Goal: Information Seeking & Learning: Learn about a topic

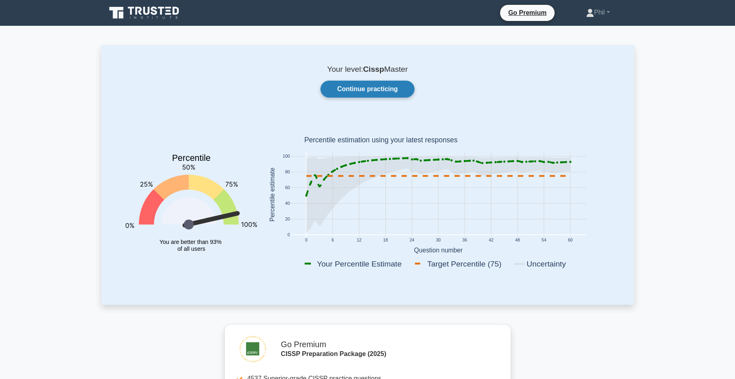
click at [348, 88] on link "Continue practicing" at bounding box center [367, 89] width 94 height 17
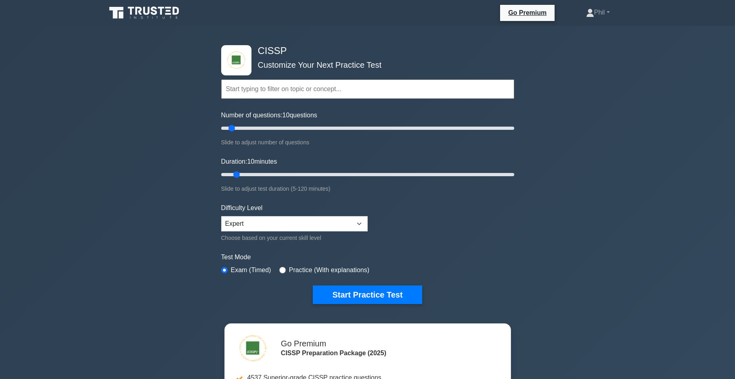
click at [265, 94] on input "text" at bounding box center [367, 88] width 293 height 19
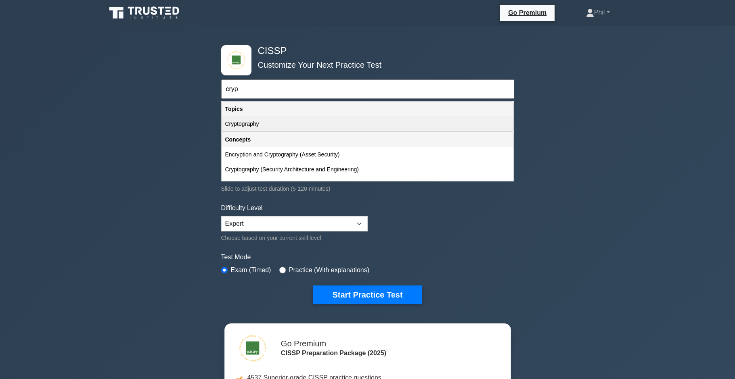
click at [247, 123] on div "Cryptography" at bounding box center [367, 124] width 291 height 15
type input "Cryptography"
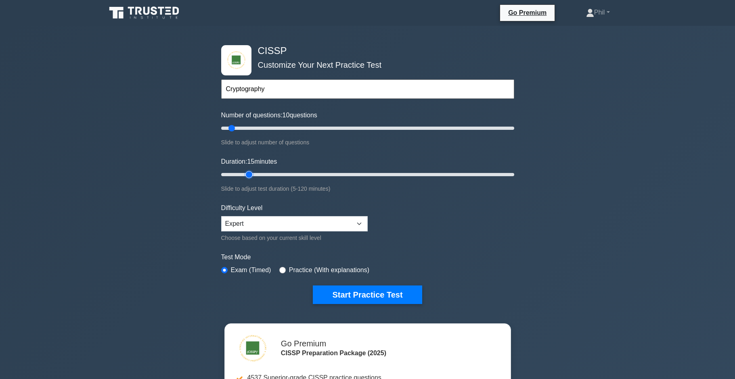
drag, startPoint x: 238, startPoint y: 174, endPoint x: 243, endPoint y: 174, distance: 4.9
type input "15"
click at [243, 174] on input "Duration: 15 minutes" at bounding box center [367, 175] width 293 height 10
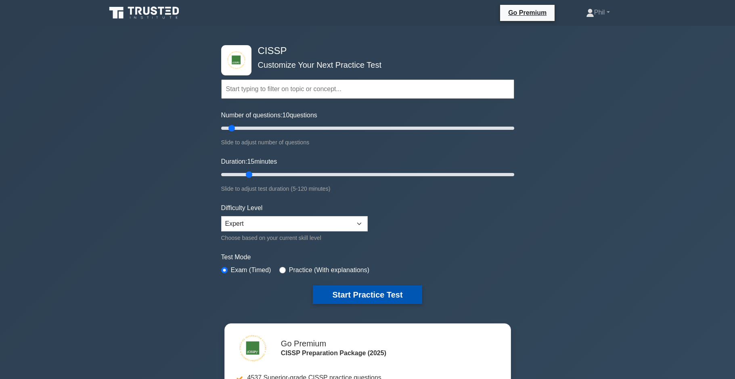
click at [360, 293] on button "Start Practice Test" at bounding box center [367, 295] width 109 height 19
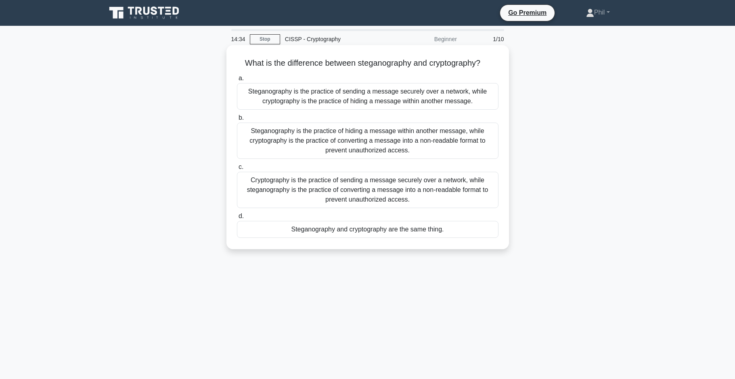
click at [392, 138] on div "Steganography is the practice of hiding a message within another message, while…" at bounding box center [367, 141] width 261 height 36
click at [237, 121] on input "b. Steganography is the practice of hiding a message within another message, wh…" at bounding box center [237, 117] width 0 height 5
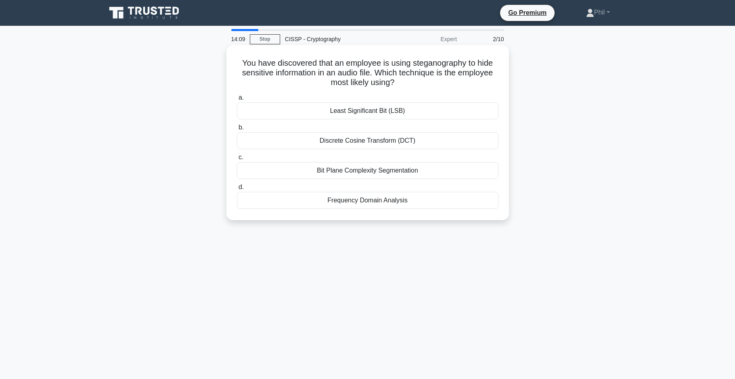
click at [431, 203] on div "Frequency Domain Analysis" at bounding box center [367, 200] width 261 height 17
click at [237, 190] on input "d. Frequency Domain Analysis" at bounding box center [237, 187] width 0 height 5
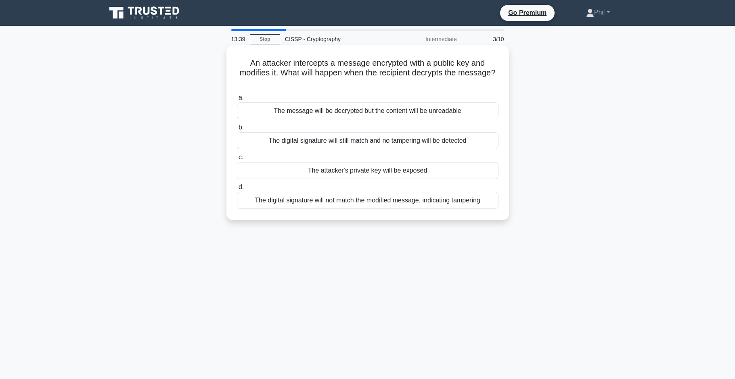
click at [442, 112] on div "The message will be decrypted but the content will be unreadable" at bounding box center [367, 110] width 261 height 17
click at [237, 100] on input "a. The message will be decrypted but the content will be unreadable" at bounding box center [237, 97] width 0 height 5
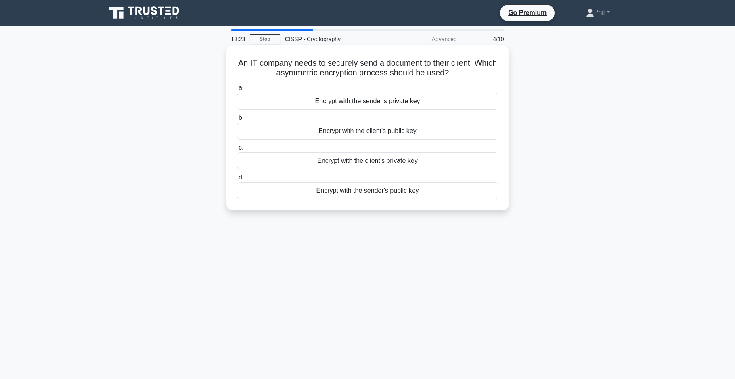
click at [422, 134] on div "Encrypt with the client's public key" at bounding box center [367, 131] width 261 height 17
click at [237, 121] on input "b. Encrypt with the client's public key" at bounding box center [237, 117] width 0 height 5
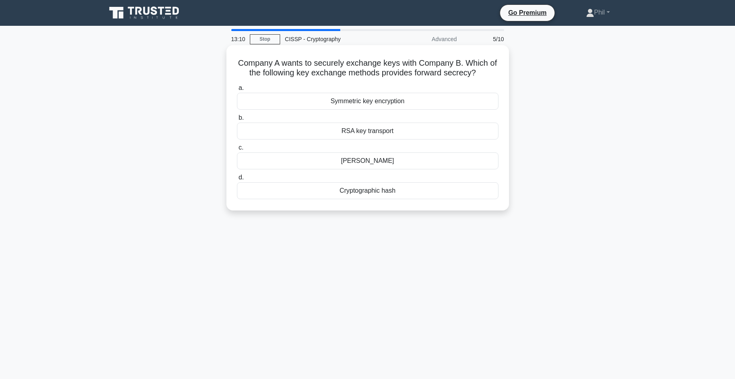
click at [438, 161] on div "Diffie-Hellman" at bounding box center [367, 161] width 261 height 17
click at [237, 150] on input "c. Diffie-Hellman" at bounding box center [237, 147] width 0 height 5
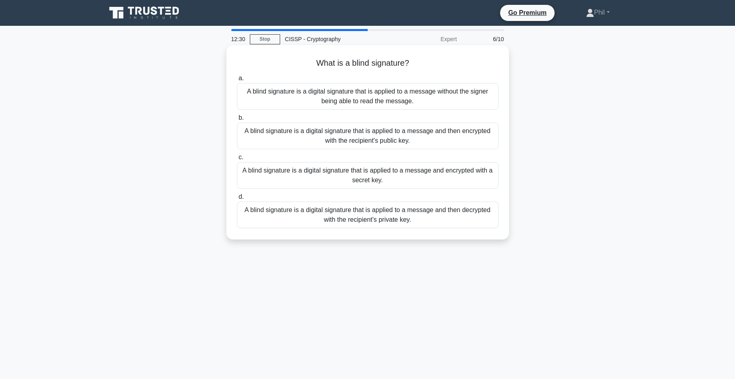
click at [449, 98] on div "A blind signature is a digital signature that is applied to a message without t…" at bounding box center [367, 96] width 261 height 27
click at [237, 81] on input "a. A blind signature is a digital signature that is applied to a message withou…" at bounding box center [237, 78] width 0 height 5
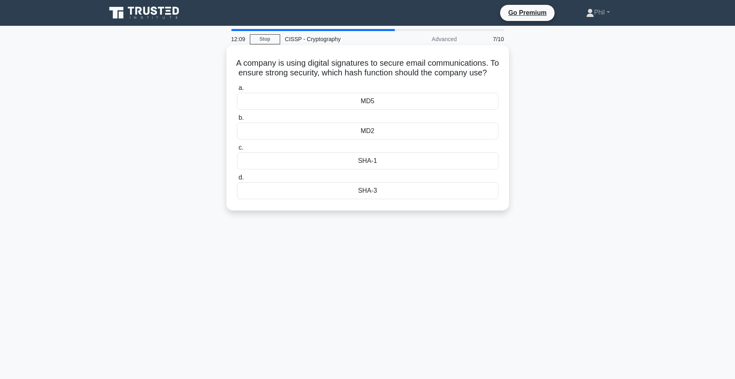
click at [418, 192] on div "SHA-3" at bounding box center [367, 190] width 261 height 17
click at [237, 180] on input "d. SHA-3" at bounding box center [237, 177] width 0 height 5
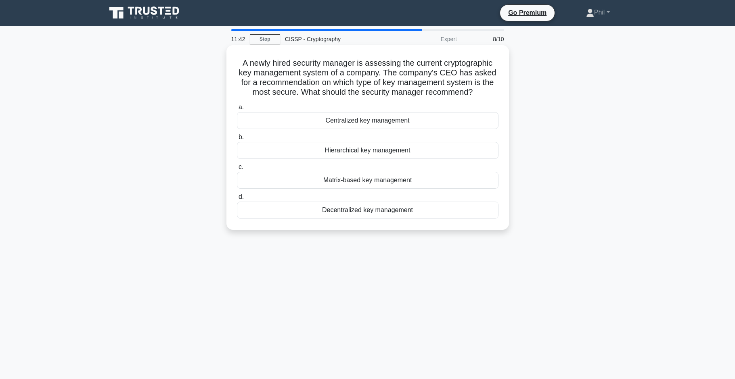
click at [439, 216] on div "Decentralized key management" at bounding box center [367, 210] width 261 height 17
click at [237, 200] on input "d. Decentralized key management" at bounding box center [237, 196] width 0 height 5
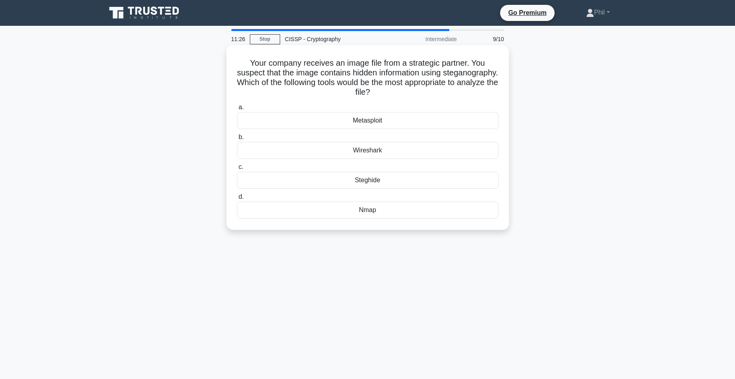
click at [407, 184] on div "Steghide" at bounding box center [367, 180] width 261 height 17
click at [237, 170] on input "c. Steghide" at bounding box center [237, 167] width 0 height 5
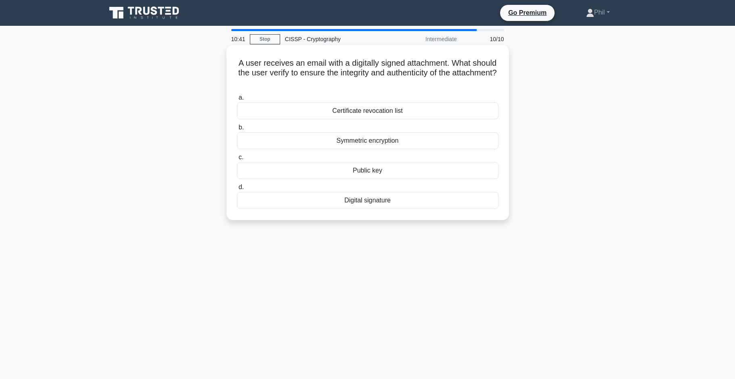
click at [433, 178] on div "Public key" at bounding box center [367, 170] width 261 height 17
click at [237, 160] on input "c. Public key" at bounding box center [237, 157] width 0 height 5
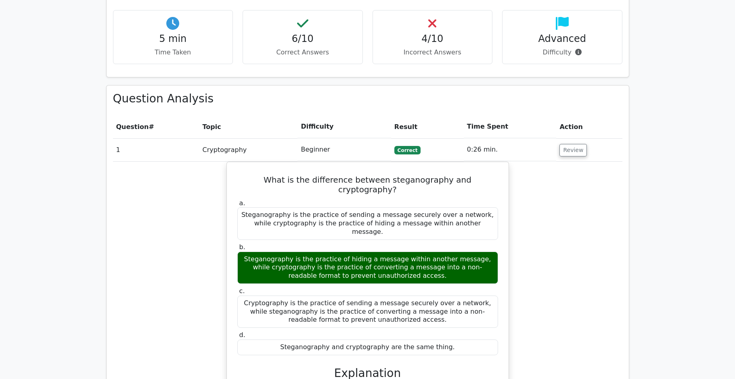
scroll to position [677, 0]
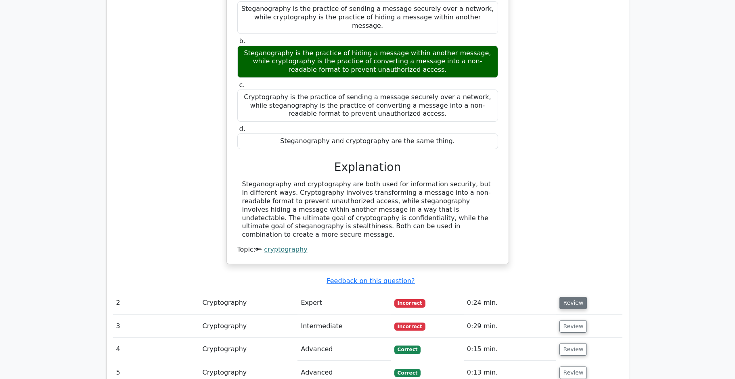
click at [579, 297] on button "Review" at bounding box center [572, 303] width 27 height 13
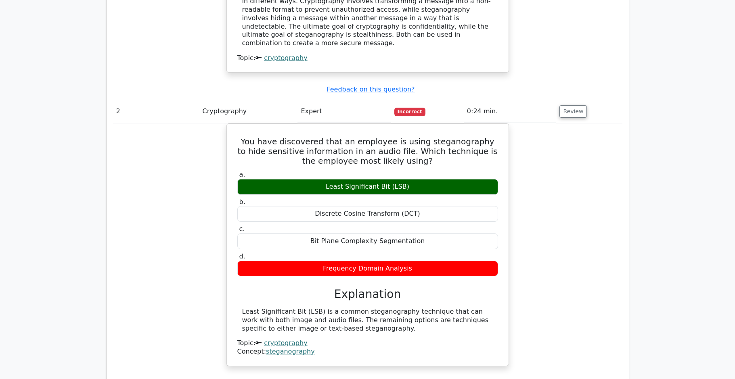
scroll to position [1032, 0]
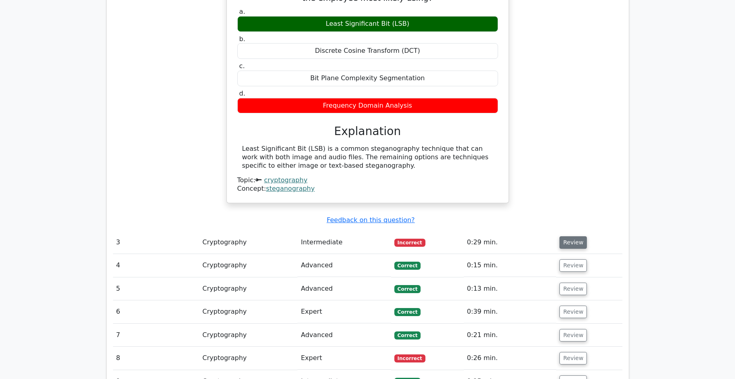
click at [573, 236] on button "Review" at bounding box center [572, 242] width 27 height 13
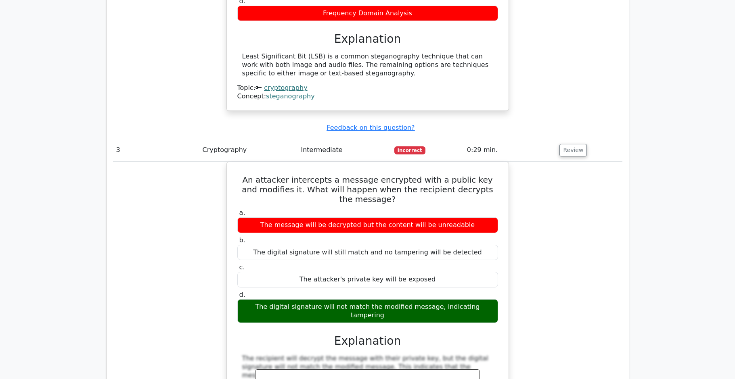
scroll to position [1125, 0]
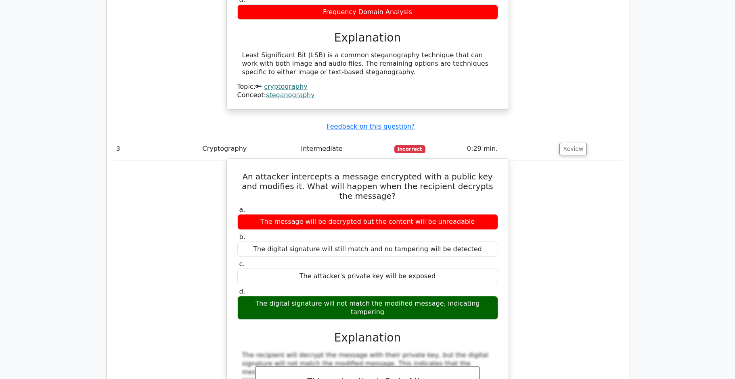
drag, startPoint x: 251, startPoint y: 130, endPoint x: 491, endPoint y: 250, distance: 268.7
click at [491, 250] on div "An attacker intercepts a message encrypted with a public key and modifies it. W…" at bounding box center [367, 316] width 275 height 309
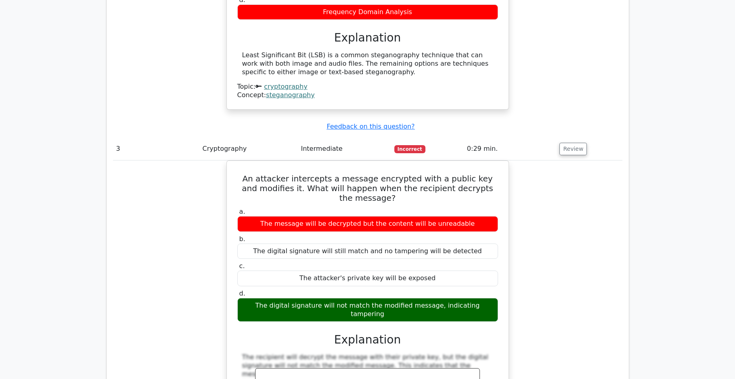
copy div "An attacker intercepts a message encrypted with a public key and modifies it. W…"
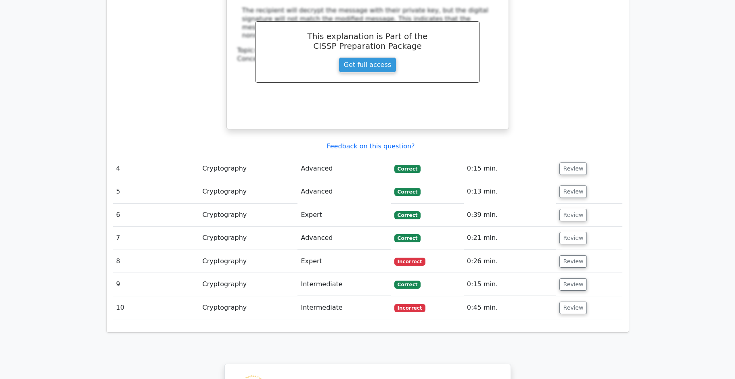
scroll to position [1476, 0]
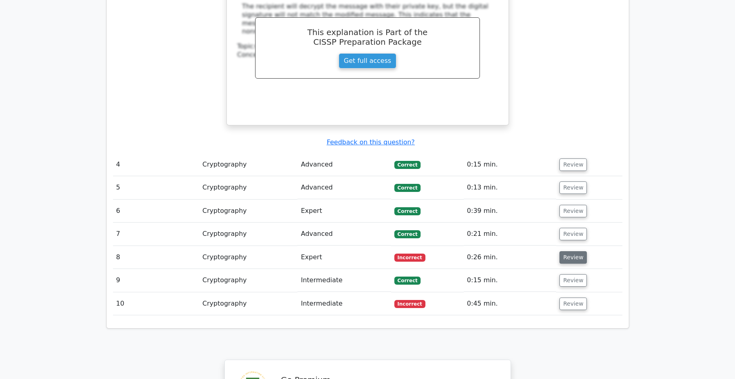
click at [564, 251] on button "Review" at bounding box center [572, 257] width 27 height 13
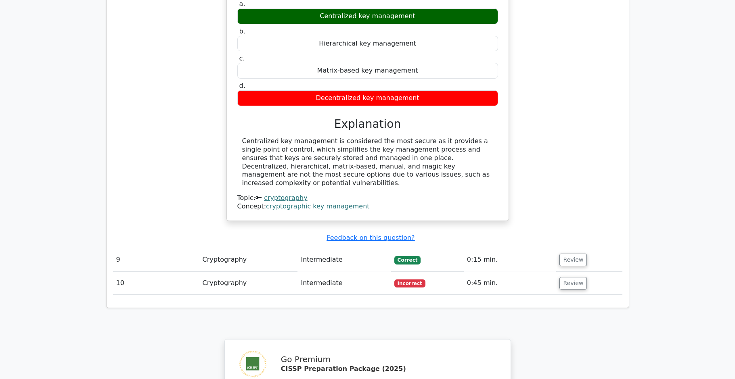
scroll to position [1825, 0]
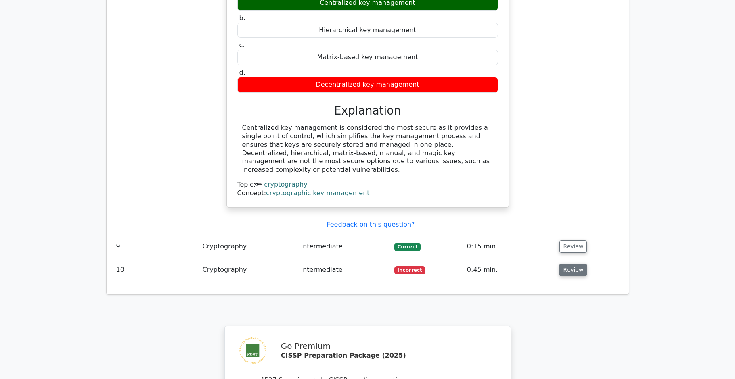
click at [563, 264] on button "Review" at bounding box center [572, 270] width 27 height 13
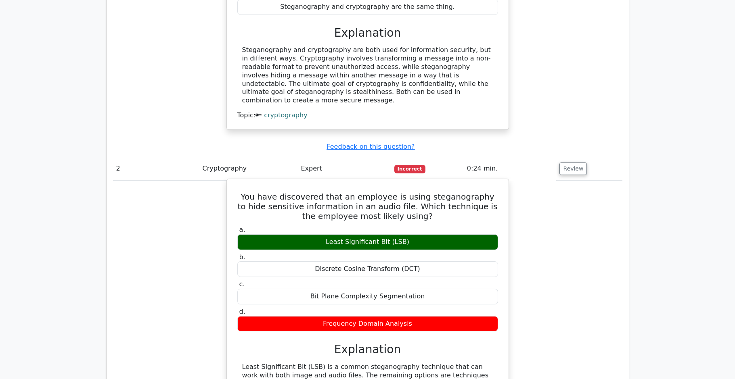
scroll to position [819, 0]
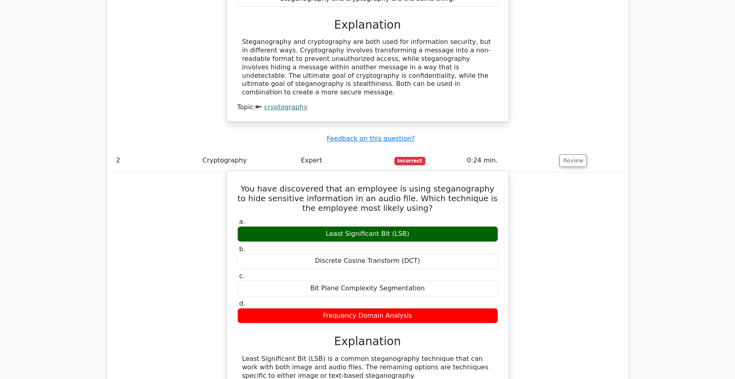
drag, startPoint x: 232, startPoint y: 142, endPoint x: 458, endPoint y: 272, distance: 260.1
click at [458, 272] on div "You have discovered that an employee is using steganography to hide sensitive i…" at bounding box center [367, 292] width 275 height 236
copy div "You have discovered that an employee is using steganography to hide sensitive i…"
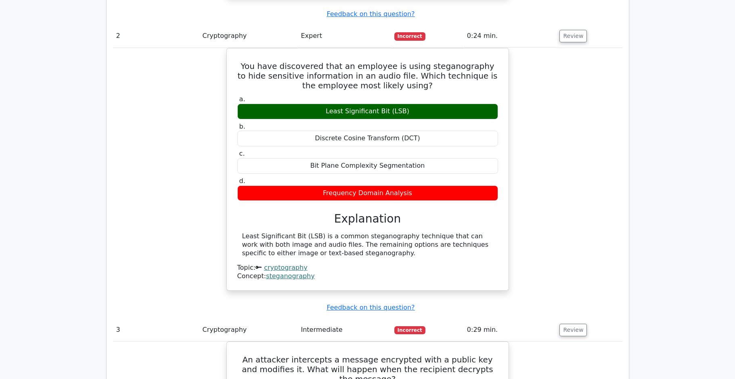
scroll to position [1120, 0]
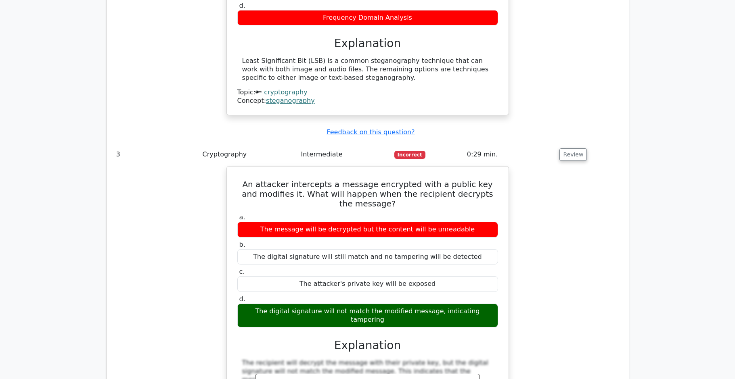
click at [556, 238] on div "An attacker intercepts a message encrypted with a public key and modifies it. W…" at bounding box center [367, 329] width 509 height 326
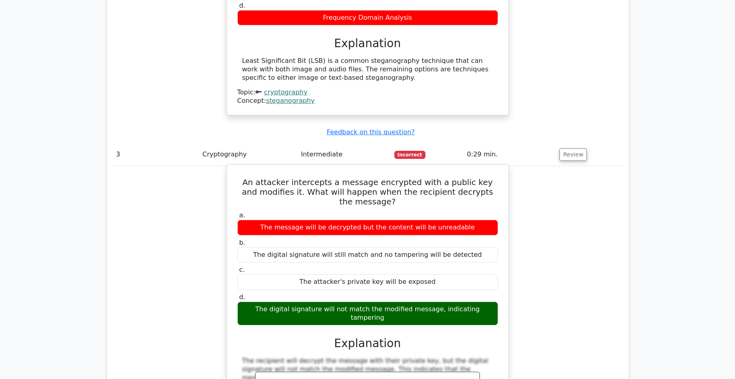
drag, startPoint x: 246, startPoint y: 136, endPoint x: 508, endPoint y: 263, distance: 290.7
click at [508, 263] on div "An attacker intercepts a message encrypted with a public key and modifies it. W…" at bounding box center [367, 322] width 282 height 316
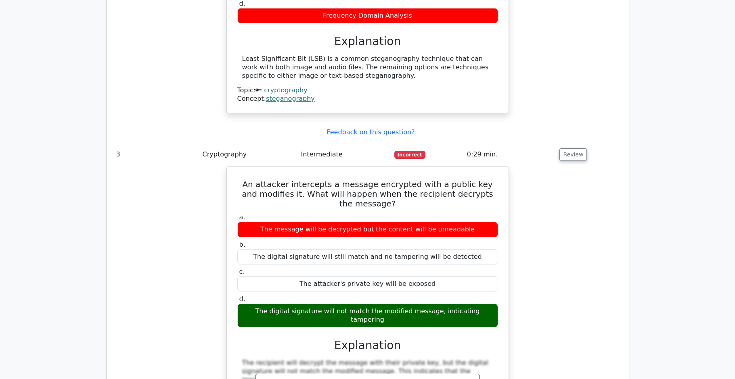
copy div "An attacker intercepts a message encrypted with a public key and modifies it. W…"
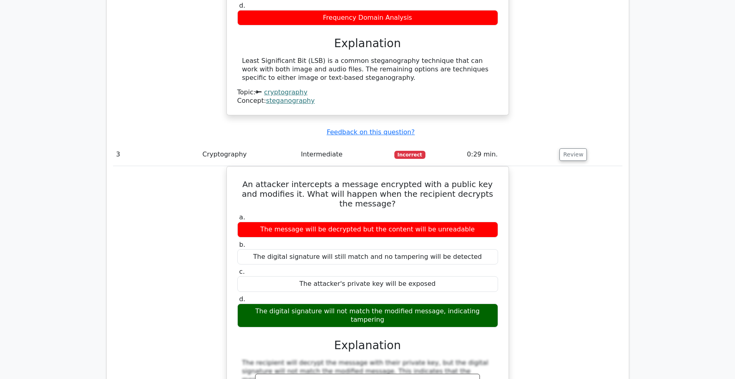
click at [523, 200] on div "An attacker intercepts a message encrypted with a public key and modifies it. W…" at bounding box center [367, 329] width 509 height 326
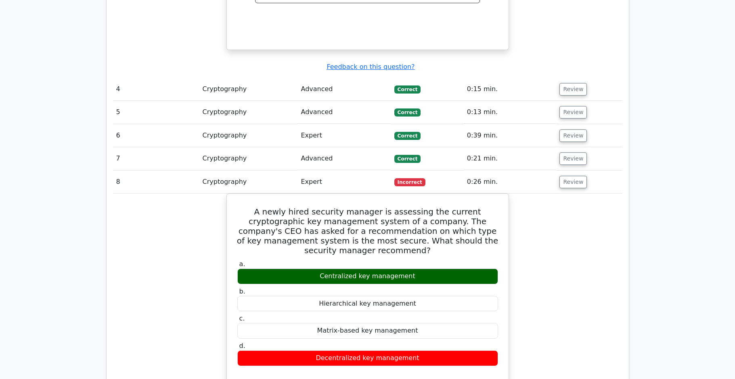
scroll to position [1607, 0]
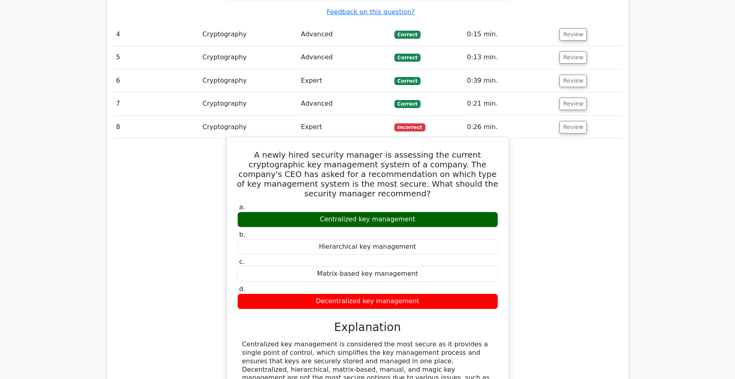
drag, startPoint x: 458, startPoint y: 303, endPoint x: 237, endPoint y: 83, distance: 311.5
click at [238, 140] on div "A newly hired security manager is assessing the current cryptographic key manag…" at bounding box center [367, 280] width 275 height 280
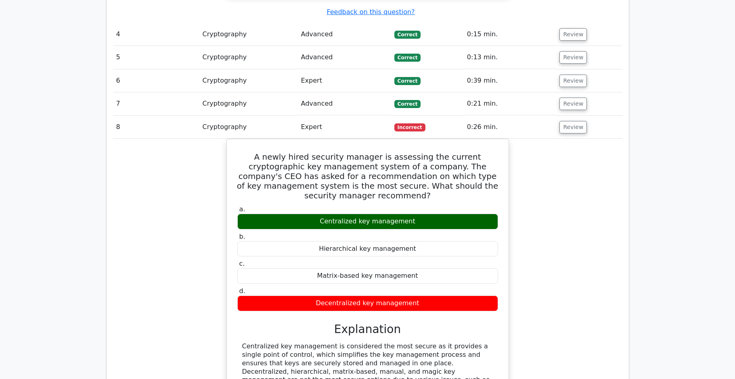
copy div "A newly hired security manager is assessing the current cryptographic key manag…"
click at [558, 237] on div "A newly hired security manager is assessing the current cryptographic key manag…" at bounding box center [367, 287] width 509 height 297
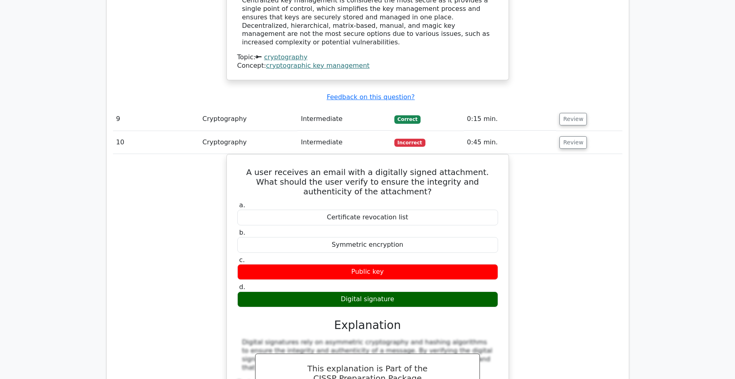
scroll to position [1954, 0]
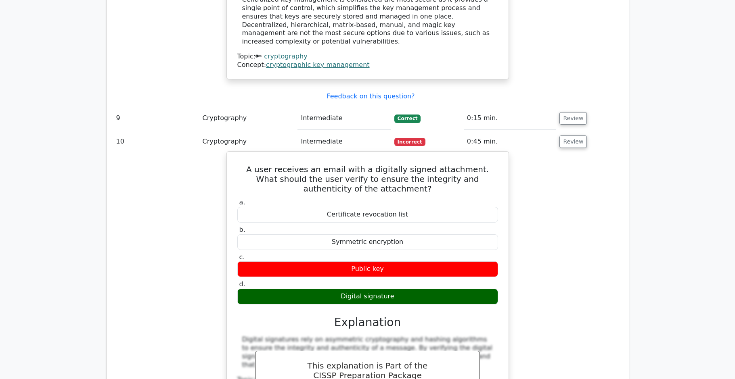
drag, startPoint x: 238, startPoint y: 86, endPoint x: 505, endPoint y: 217, distance: 297.4
click at [505, 217] on div "A user receives an email with a digitally signed attachment. What should the us…" at bounding box center [367, 304] width 282 height 307
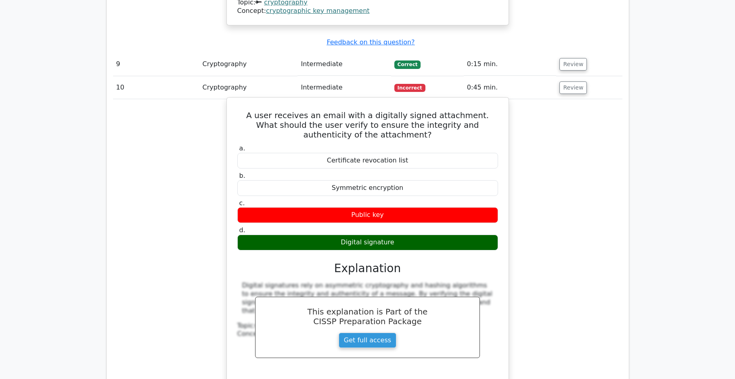
scroll to position [1952, 0]
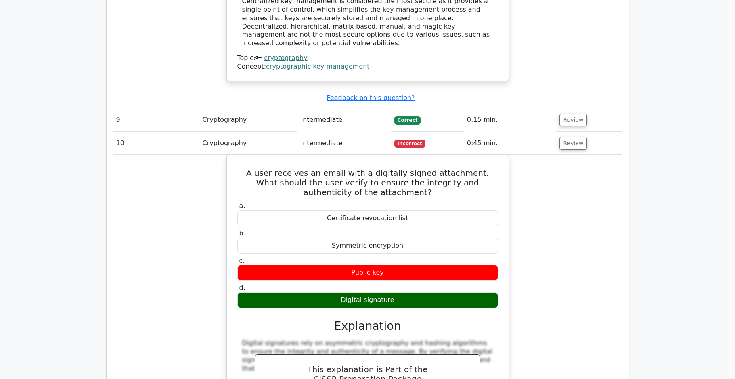
copy div "A user receives an email with a digitally signed attachment. What should the us…"
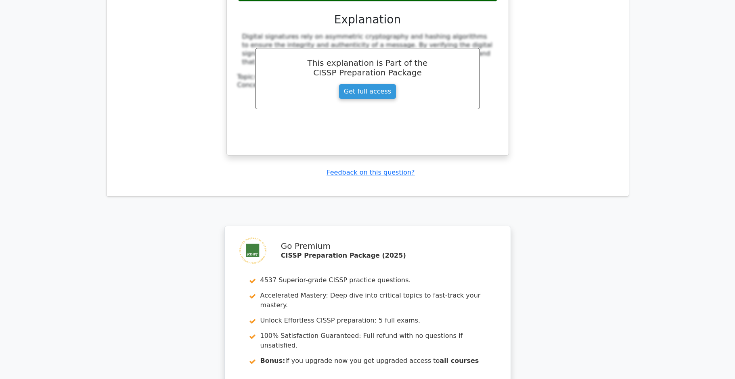
scroll to position [2341, 0]
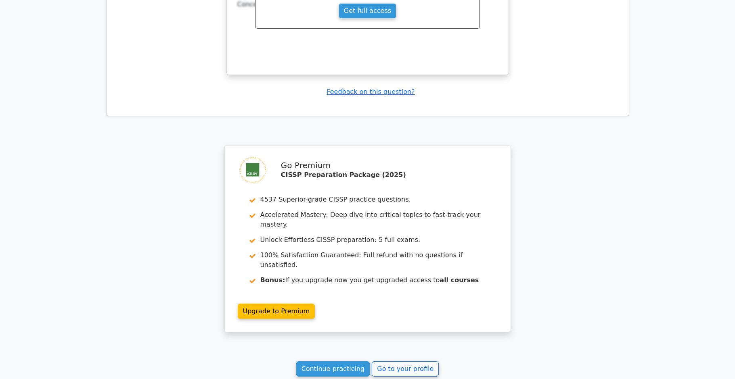
click at [311, 362] on link "Continue practicing" at bounding box center [333, 369] width 74 height 15
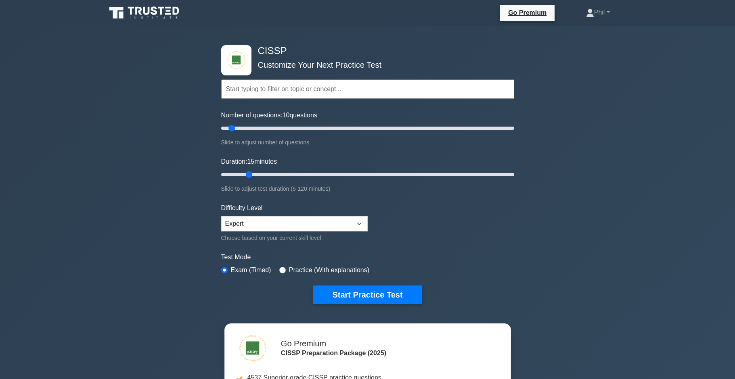
drag, startPoint x: 236, startPoint y: 174, endPoint x: 252, endPoint y: 173, distance: 15.4
type input "15"
click at [252, 173] on input "Duration: 15 minutes" at bounding box center [367, 175] width 293 height 10
click at [269, 91] on input "text" at bounding box center [367, 88] width 293 height 19
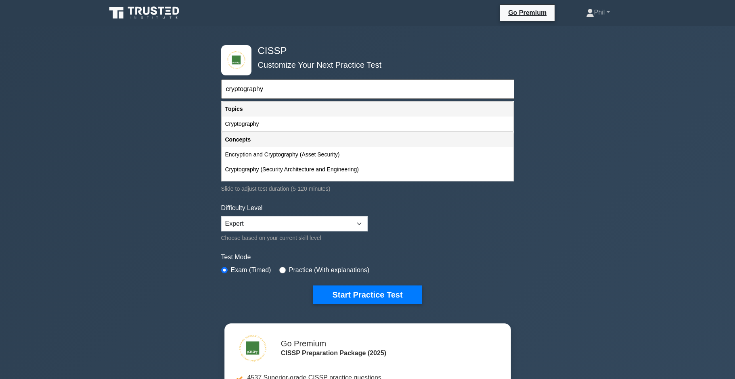
type input "cryptography"
click at [313, 286] on button "Start Practice Test" at bounding box center [367, 295] width 109 height 19
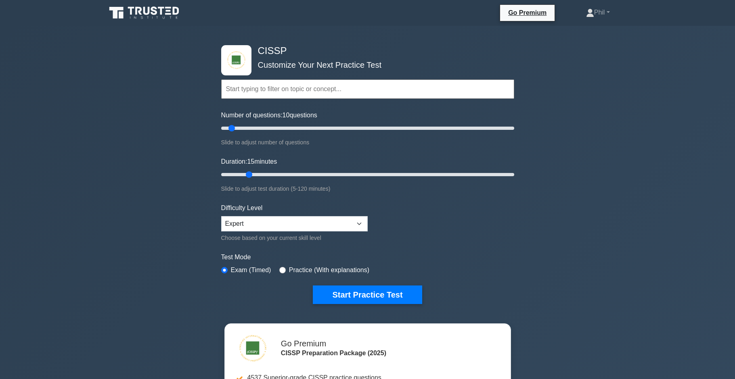
click at [245, 84] on input "text" at bounding box center [367, 88] width 293 height 19
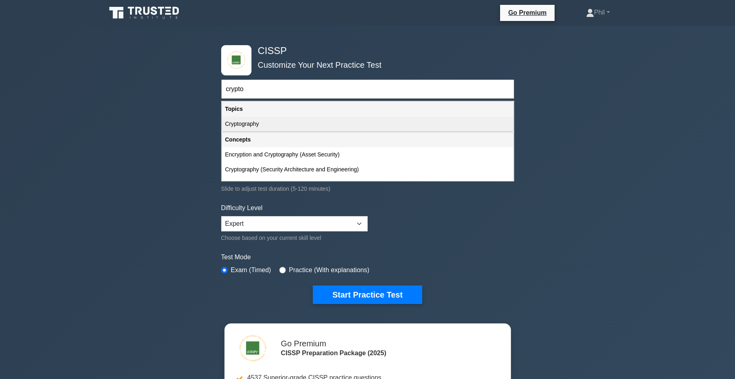
click at [249, 127] on div "Cryptography" at bounding box center [367, 124] width 291 height 15
type input "Cryptography"
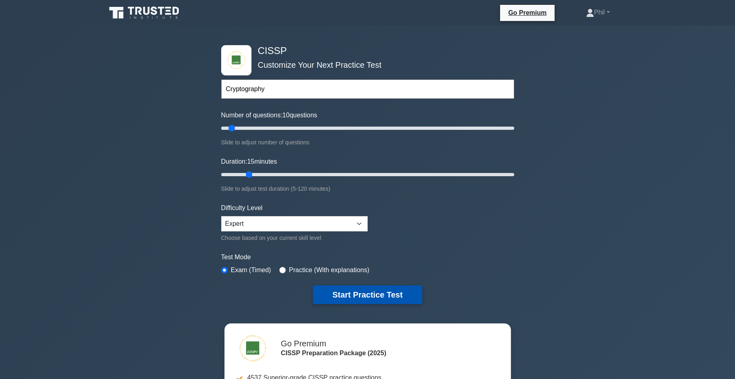
click at [388, 293] on button "Start Practice Test" at bounding box center [367, 295] width 109 height 19
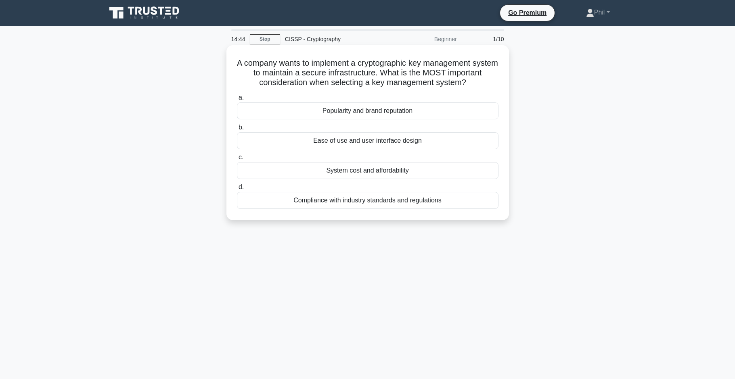
click at [407, 207] on div "Compliance with industry standards and regulations" at bounding box center [367, 200] width 261 height 17
click at [237, 190] on input "d. Compliance with industry standards and regulations" at bounding box center [237, 187] width 0 height 5
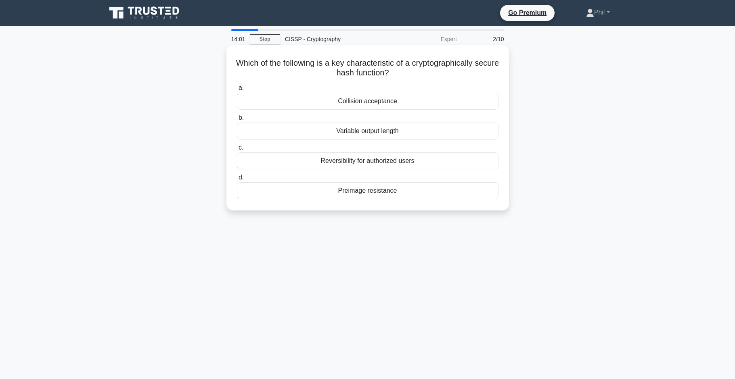
click at [393, 102] on div "Collision acceptance" at bounding box center [367, 101] width 261 height 17
click at [237, 91] on input "a. Collision acceptance" at bounding box center [237, 88] width 0 height 5
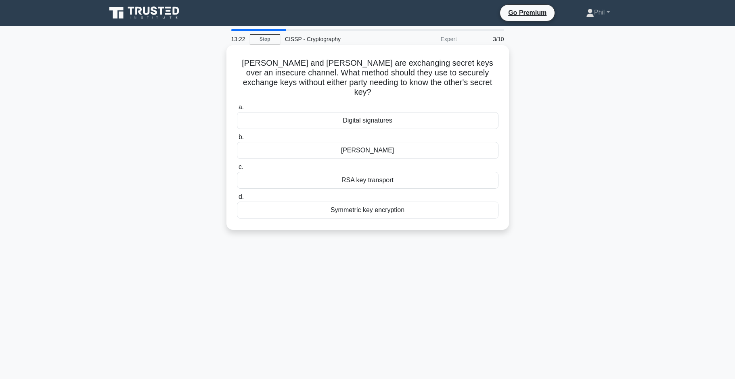
click at [393, 146] on div "Diffie-Hellman" at bounding box center [367, 150] width 261 height 17
click at [237, 140] on input "b. Diffie-Hellman" at bounding box center [237, 137] width 0 height 5
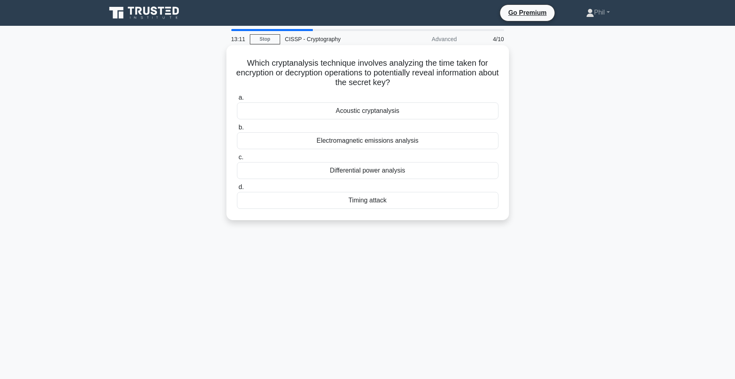
click at [401, 203] on div "Timing attack" at bounding box center [367, 200] width 261 height 17
click at [237, 190] on input "d. Timing attack" at bounding box center [237, 187] width 0 height 5
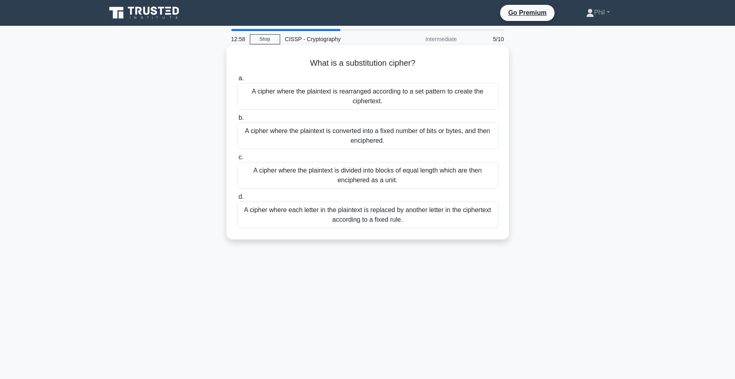
click at [429, 223] on div "A cipher where each letter in the plaintext is replaced by another letter in th…" at bounding box center [367, 215] width 261 height 27
click at [237, 200] on input "d. A cipher where each letter in the plaintext is replaced by another letter in…" at bounding box center [237, 196] width 0 height 5
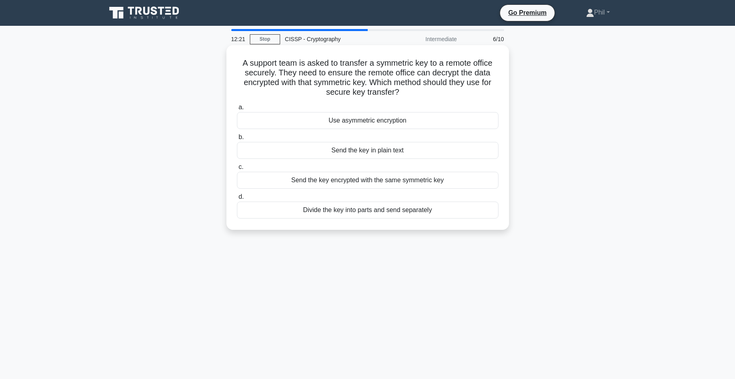
click at [403, 124] on div "Use asymmetric encryption" at bounding box center [367, 120] width 261 height 17
click at [237, 110] on input "a. Use asymmetric encryption" at bounding box center [237, 107] width 0 height 5
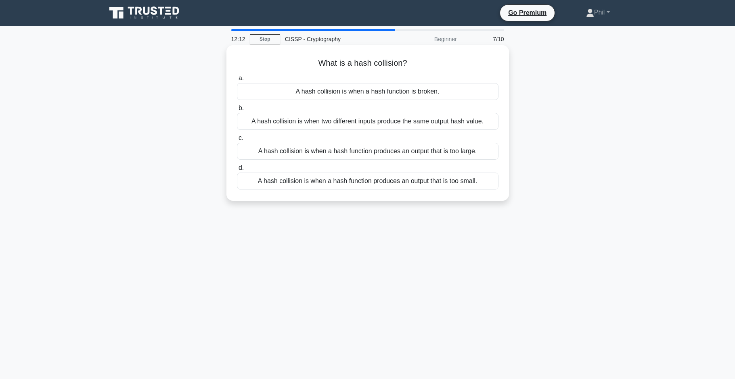
click at [466, 127] on div "A hash collision is when two different inputs produce the same output hash valu…" at bounding box center [367, 121] width 261 height 17
click at [237, 111] on input "b. A hash collision is when two different inputs produce the same output hash v…" at bounding box center [237, 108] width 0 height 5
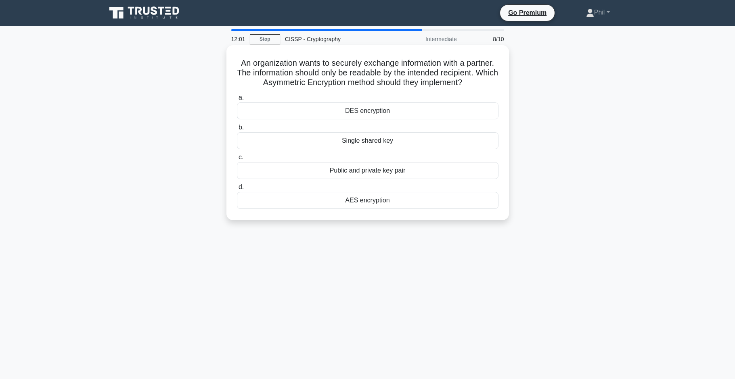
click at [410, 175] on div "Public and private key pair" at bounding box center [367, 170] width 261 height 17
click at [237, 160] on input "c. Public and private key pair" at bounding box center [237, 157] width 0 height 5
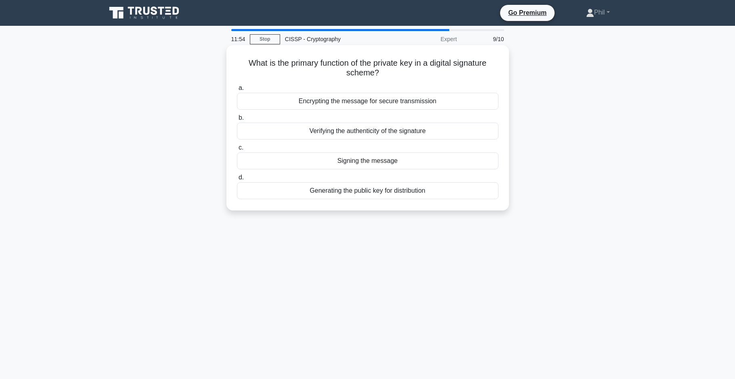
click at [404, 165] on div "Signing the message" at bounding box center [367, 161] width 261 height 17
click at [237, 150] on input "c. Signing the message" at bounding box center [237, 147] width 0 height 5
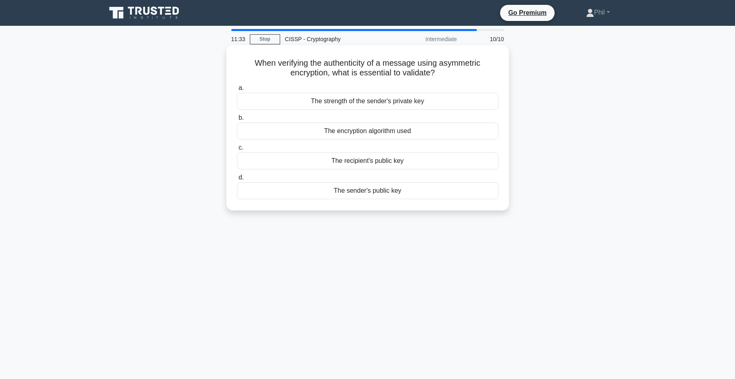
click at [425, 166] on div "The recipient's public key" at bounding box center [367, 161] width 261 height 17
click at [237, 150] on input "c. The recipient's public key" at bounding box center [237, 147] width 0 height 5
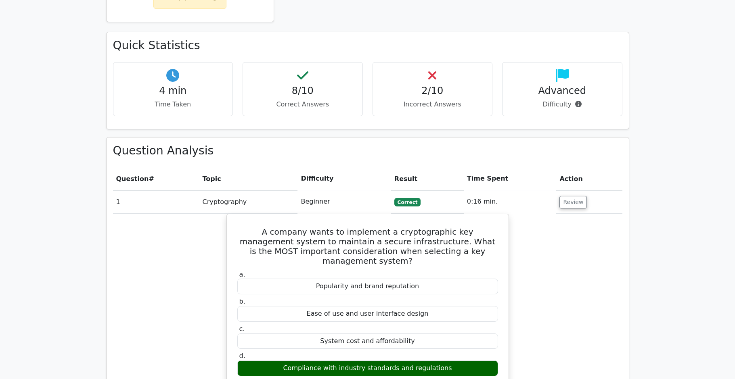
scroll to position [683, 0]
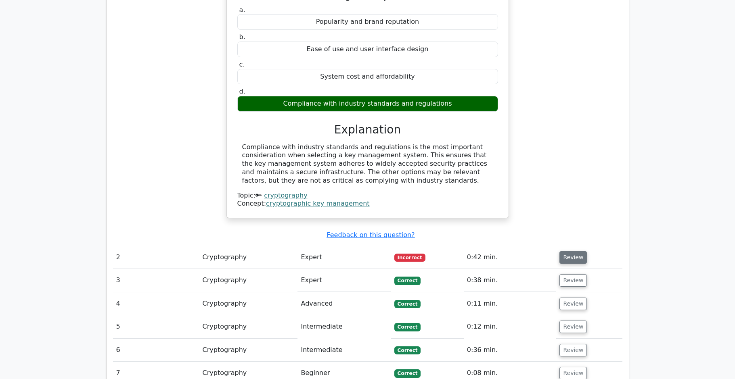
click at [575, 251] on button "Review" at bounding box center [572, 257] width 27 height 13
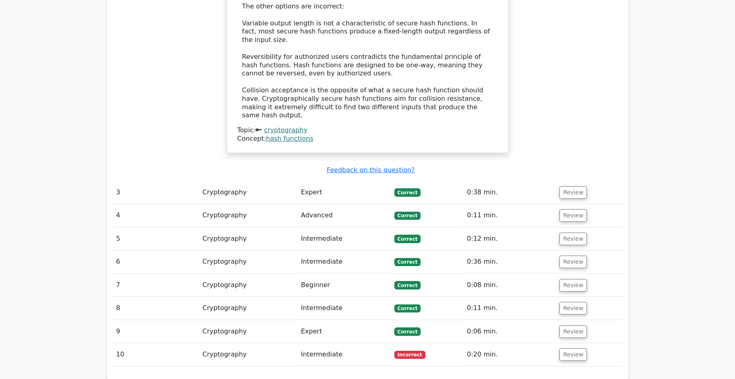
scroll to position [1203, 0]
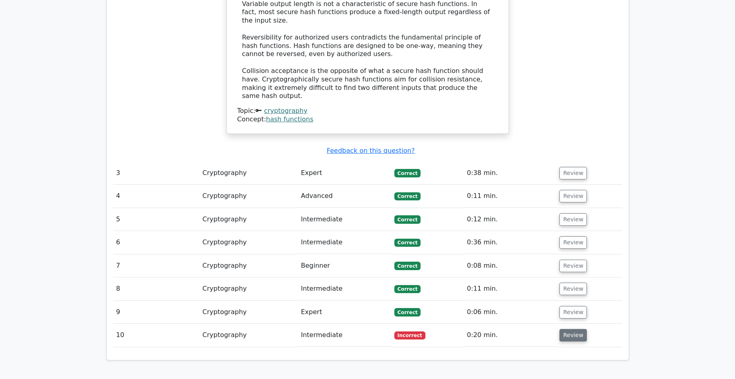
click at [565, 329] on button "Review" at bounding box center [572, 335] width 27 height 13
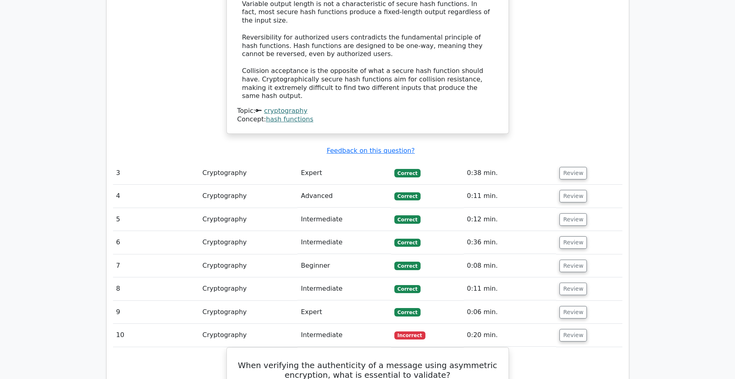
scroll to position [1380, 0]
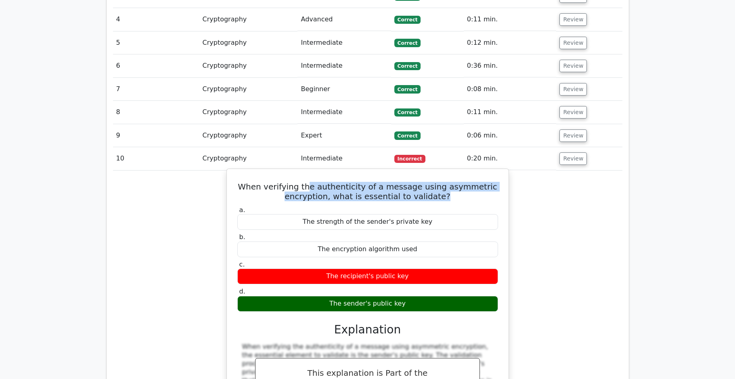
drag, startPoint x: 316, startPoint y: 140, endPoint x: 460, endPoint y: 154, distance: 145.5
click at [460, 182] on h5 "When verifying the authenticity of a message using asymmetric encryption, what …" at bounding box center [367, 191] width 262 height 19
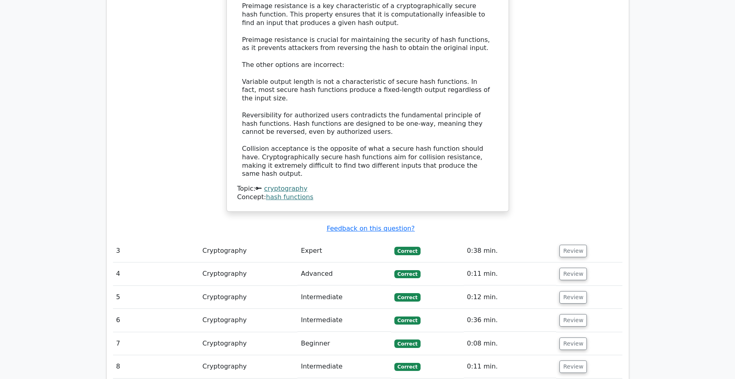
scroll to position [840, 0]
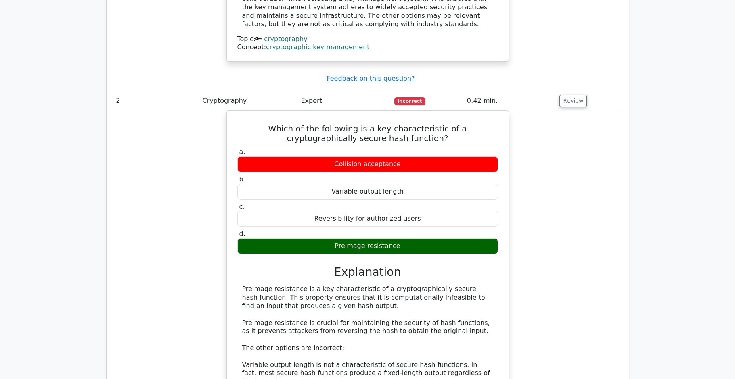
drag, startPoint x: 354, startPoint y: 114, endPoint x: 448, endPoint y: 214, distance: 137.6
click at [449, 215] on div "Which of the following is a key characteristic of a cryptographically secure ha…" at bounding box center [367, 302] width 275 height 377
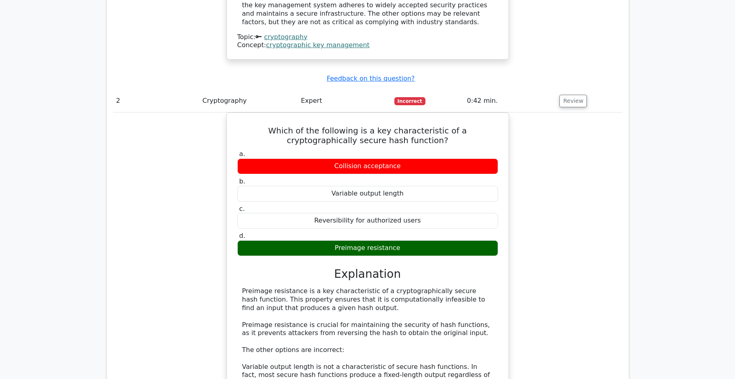
copy div "Which of the following is a key characteristic of a cryptographically secure ha…"
